Goal: Purchase product/service

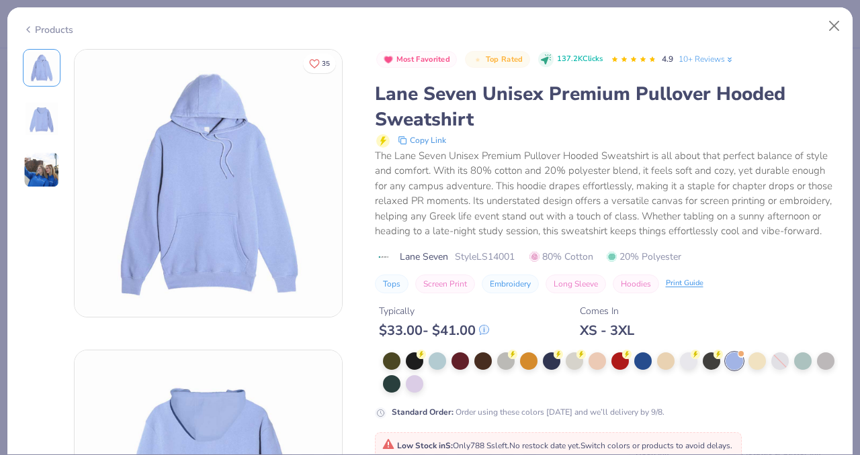
scroll to position [48, 0]
click at [848, 25] on div "Products" at bounding box center [429, 24] width 845 height 35
click at [823, 25] on button "Close" at bounding box center [834, 26] width 26 height 26
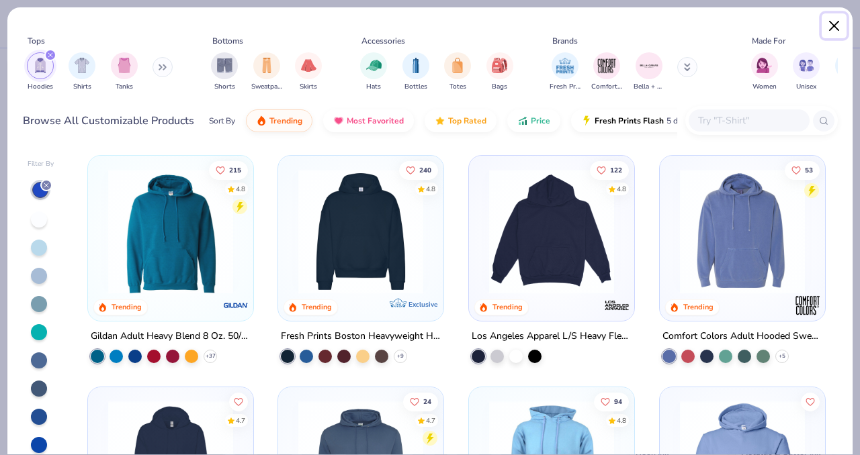
click at [827, 30] on button "Close" at bounding box center [834, 26] width 26 height 26
type textarea "x"
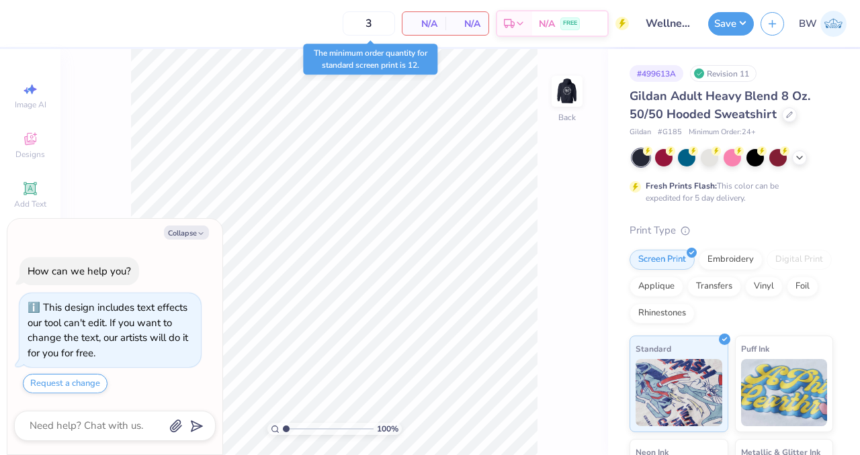
type textarea "x"
